Goal: Find contact information: Find contact information

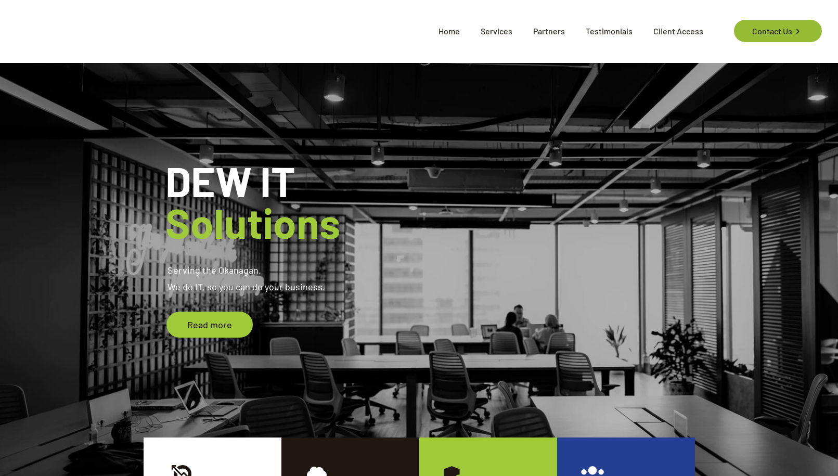
click at [747, 32] on link "Contact Us" at bounding box center [778, 31] width 88 height 22
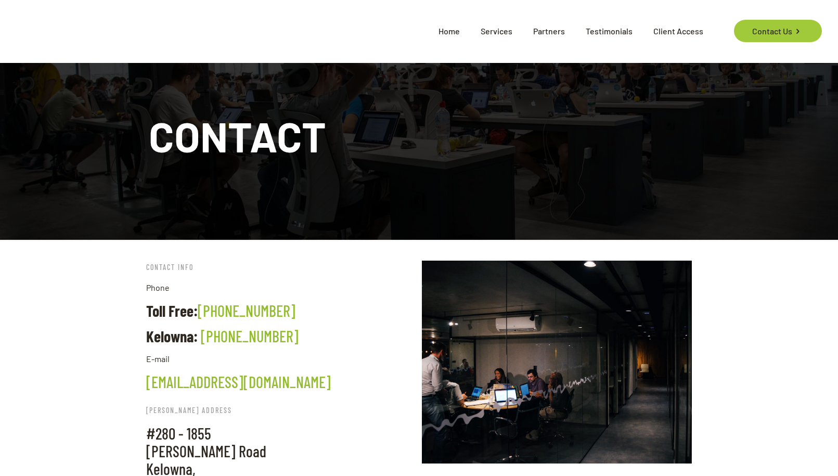
drag, startPoint x: 302, startPoint y: 314, endPoint x: 211, endPoint y: 313, distance: 91.0
click at [211, 313] on h4 "Toll Free: [PHONE_NUMBER]" at bounding box center [281, 311] width 270 height 18
copy link "[PHONE_NUMBER]"
